Goal: Task Accomplishment & Management: Manage account settings

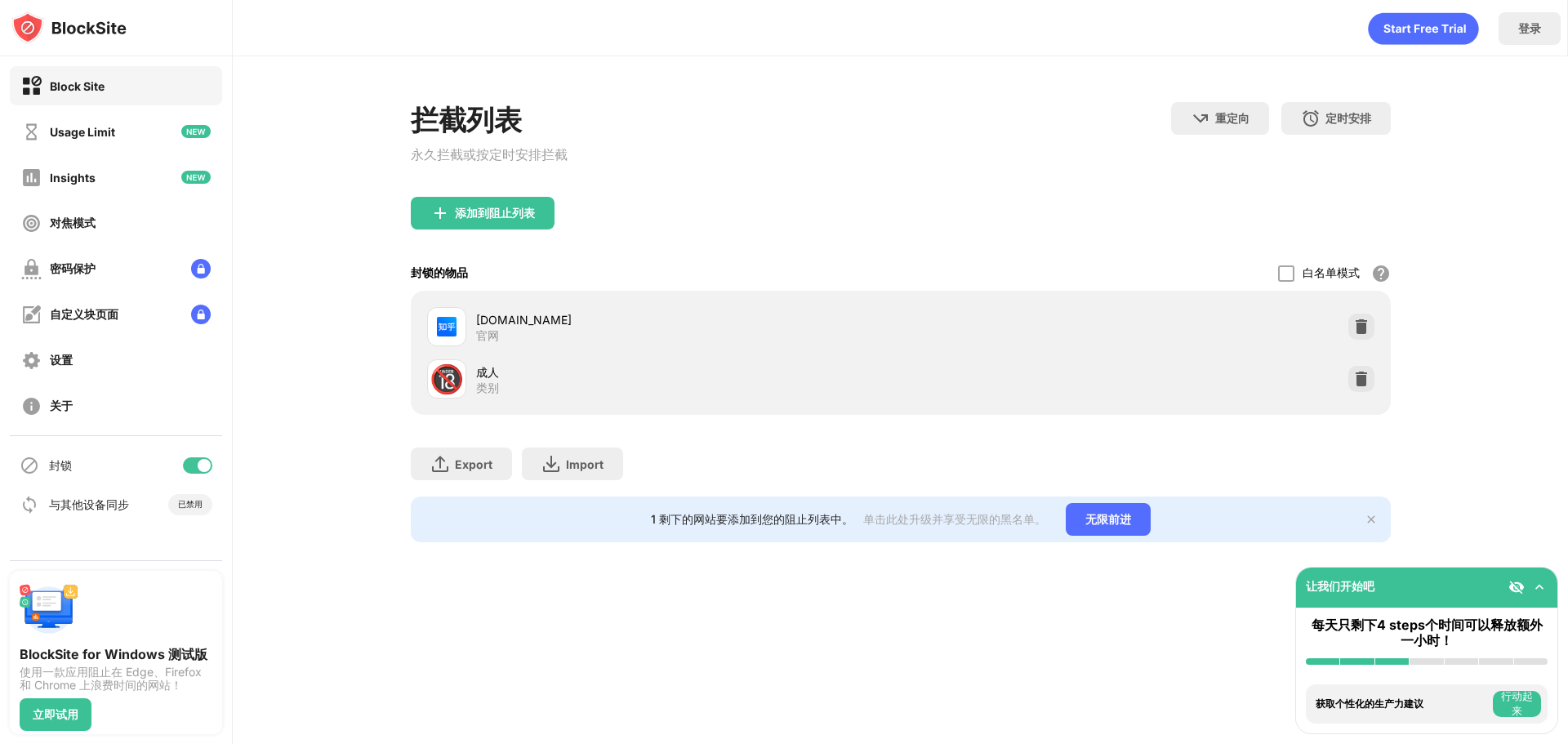
click at [198, 468] on div at bounding box center [204, 465] width 13 height 13
